Goal: Transaction & Acquisition: Purchase product/service

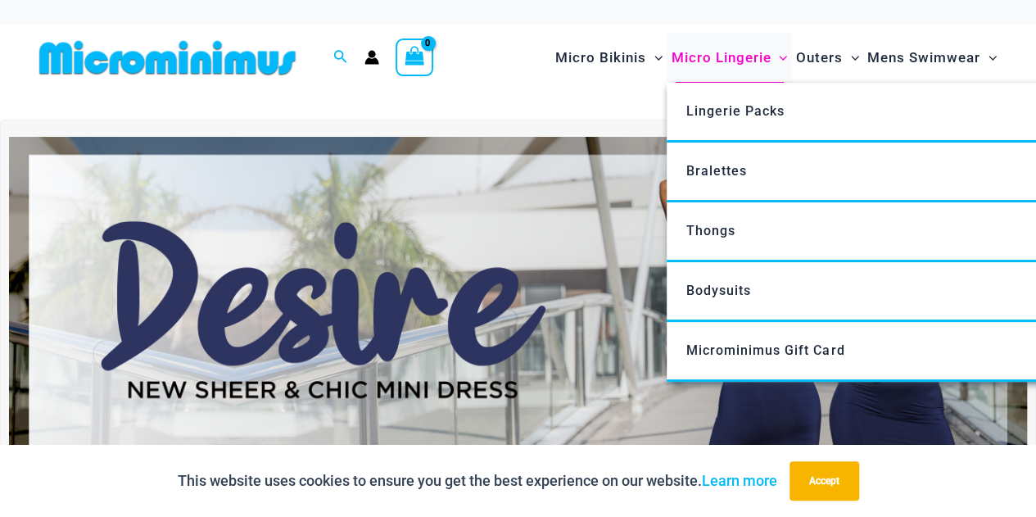
click at [738, 56] on span "Micro Lingerie" at bounding box center [720, 58] width 100 height 42
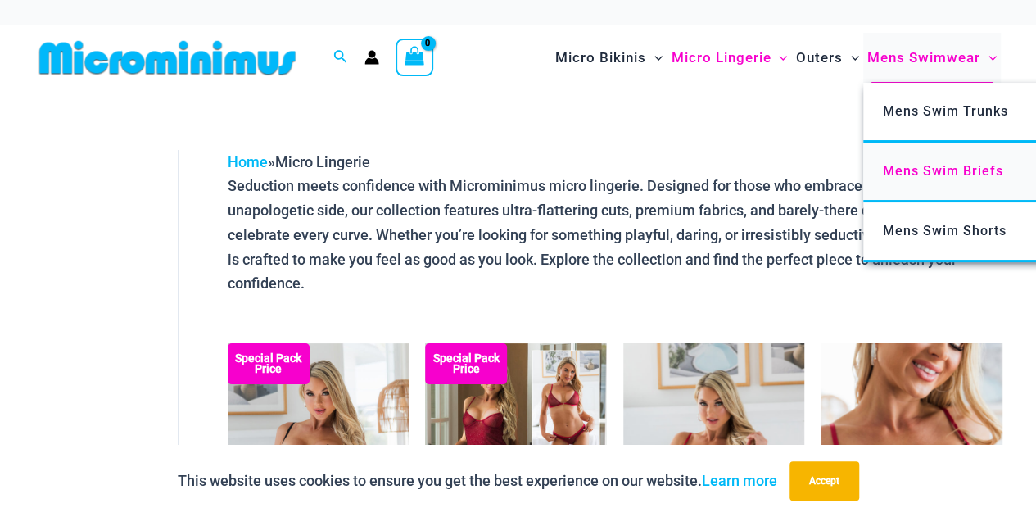
click at [969, 163] on span "Mens Swim Briefs" at bounding box center [942, 171] width 120 height 16
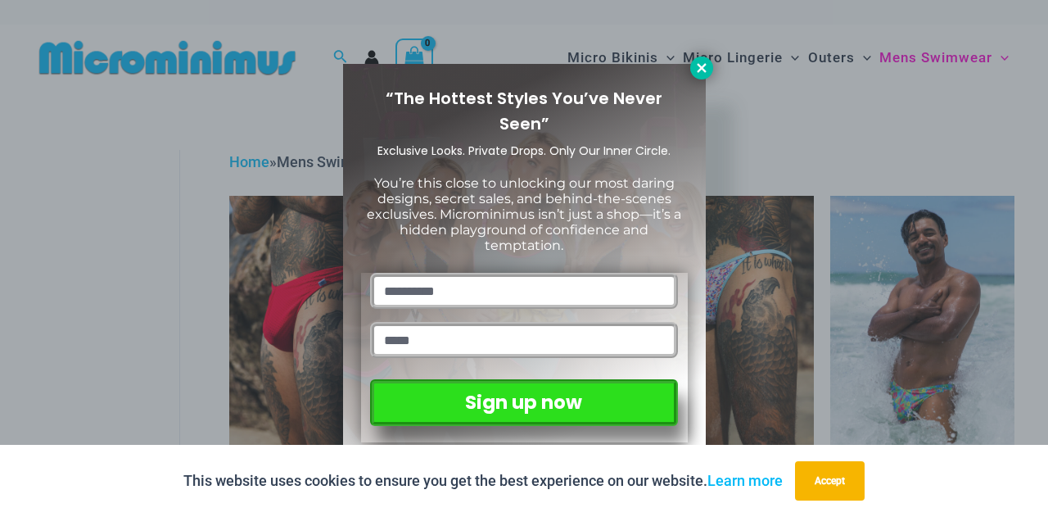
click at [702, 70] on icon at bounding box center [701, 67] width 9 height 9
